Goal: Use online tool/utility: Utilize a website feature to perform a specific function

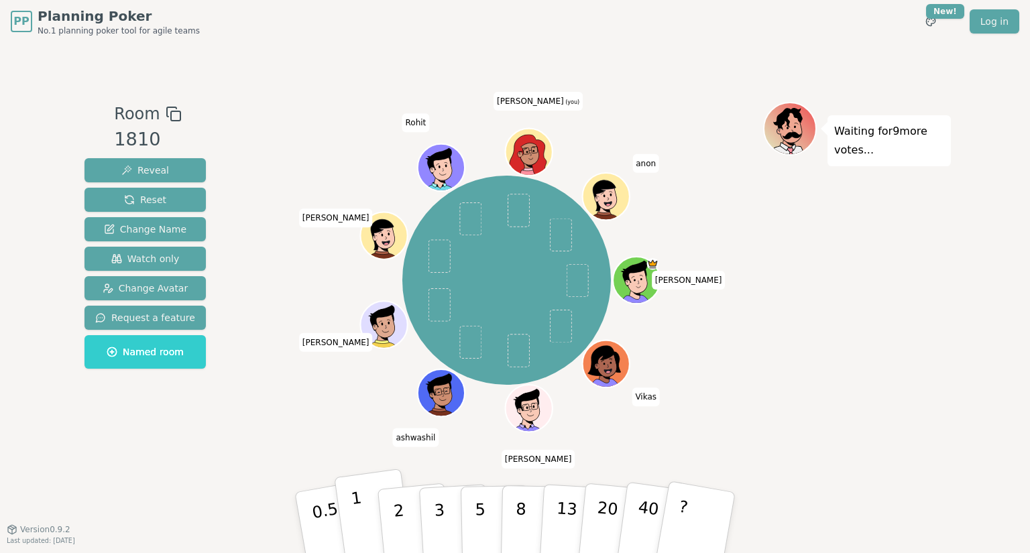
click at [367, 507] on button "1" at bounding box center [374, 523] width 80 height 109
click at [424, 513] on button "3" at bounding box center [454, 523] width 73 height 105
click at [361, 523] on p "1" at bounding box center [360, 524] width 20 height 73
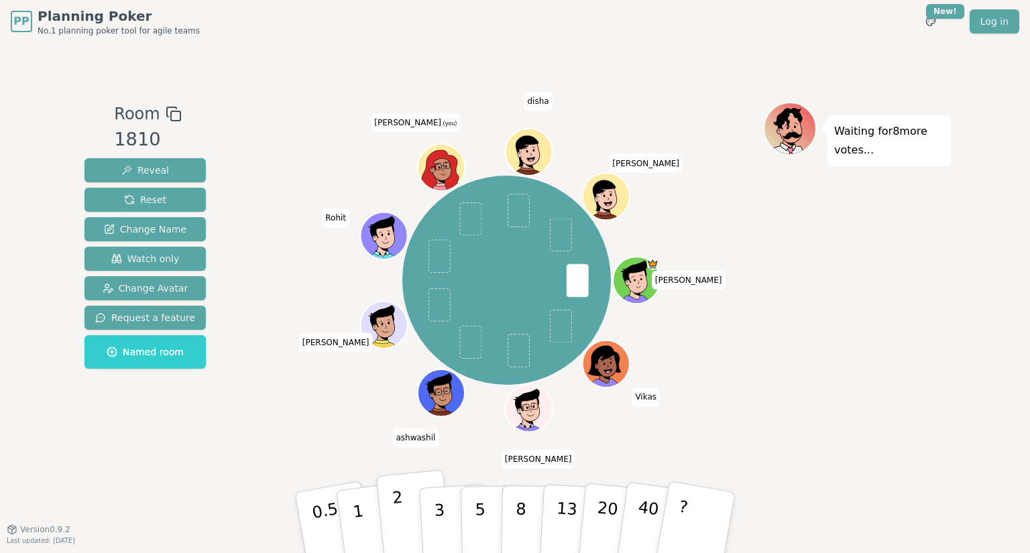
click at [416, 536] on button "2" at bounding box center [414, 523] width 76 height 107
click at [439, 528] on p "3" at bounding box center [440, 524] width 15 height 73
click at [397, 522] on p "2" at bounding box center [400, 524] width 17 height 73
click at [433, 521] on button "3" at bounding box center [454, 523] width 73 height 105
click at [400, 518] on p "2" at bounding box center [400, 524] width 17 height 73
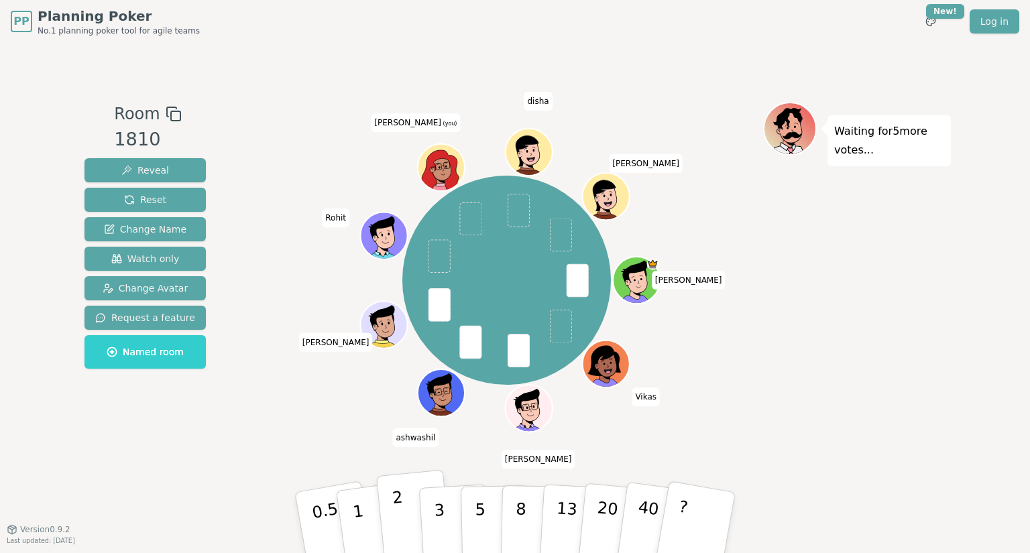
click at [391, 488] on button "2" at bounding box center [414, 523] width 76 height 107
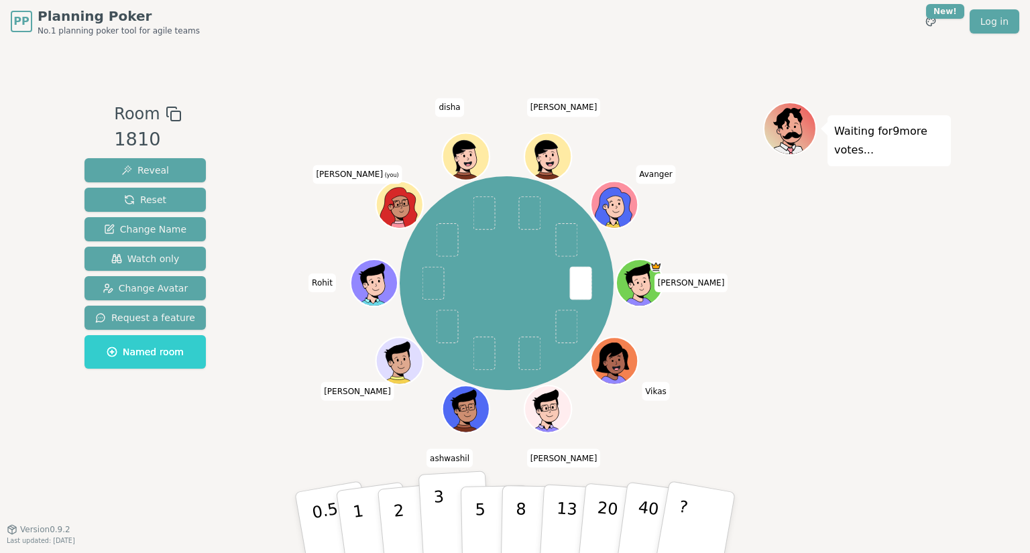
click at [444, 512] on button "3" at bounding box center [454, 523] width 73 height 105
click at [449, 534] on button "3" at bounding box center [454, 523] width 73 height 105
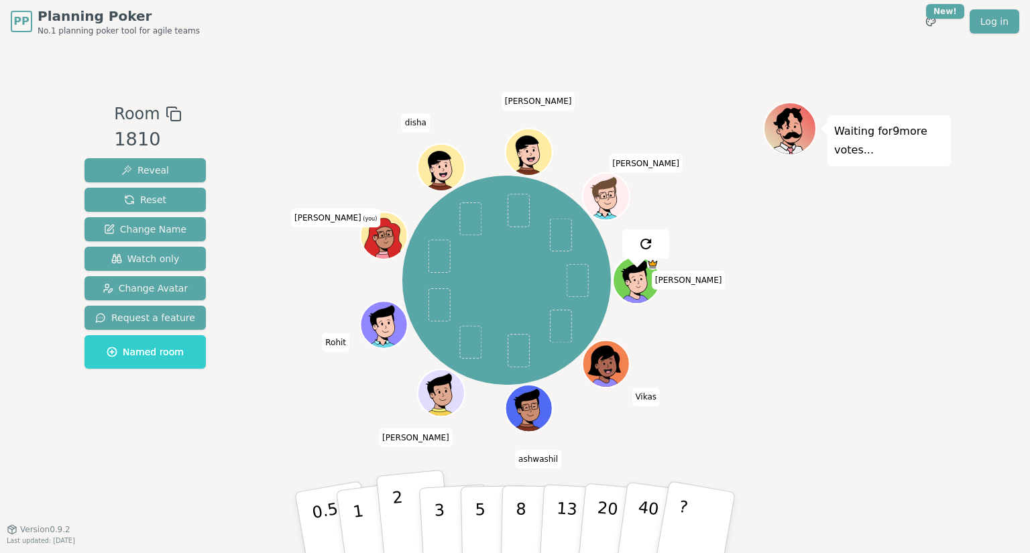
click at [400, 520] on p "2" at bounding box center [400, 524] width 17 height 73
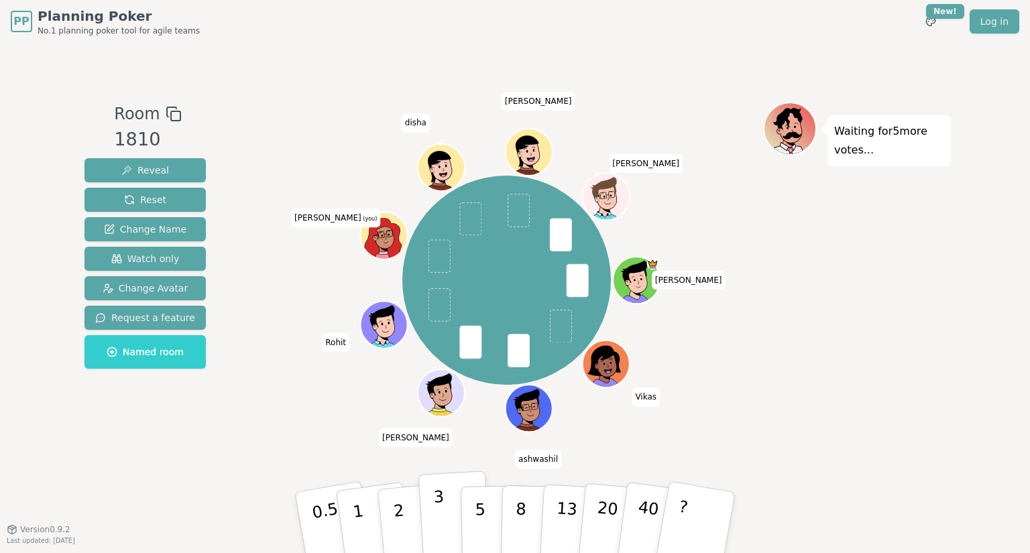
click at [441, 520] on p "3" at bounding box center [440, 524] width 15 height 73
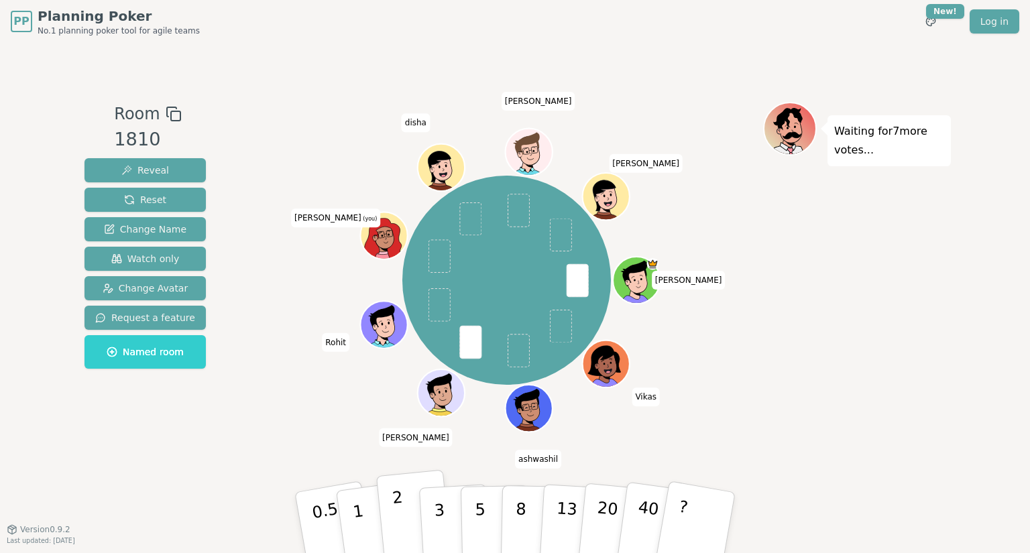
click at [398, 525] on p "2" at bounding box center [400, 524] width 17 height 73
